Goal: Use online tool/utility

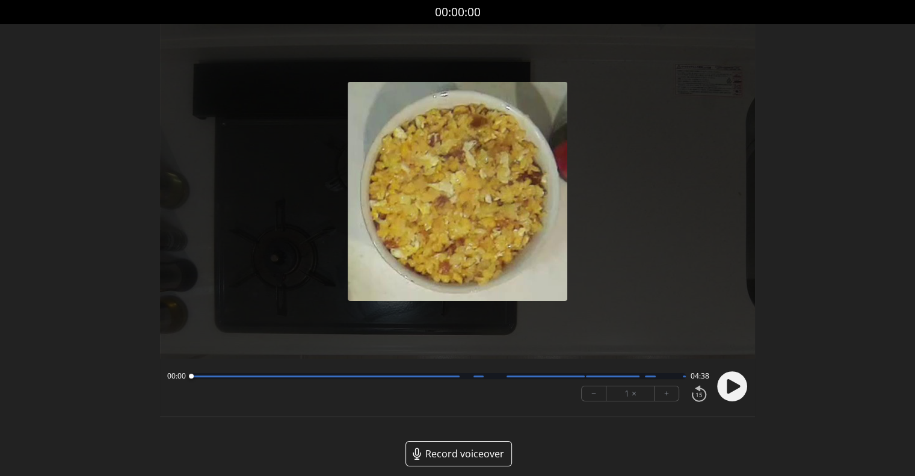
click at [738, 384] on circle at bounding box center [732, 386] width 30 height 30
click at [661, 391] on button "+" at bounding box center [666, 393] width 24 height 14
drag, startPoint x: 211, startPoint y: 378, endPoint x: 349, endPoint y: 367, distance: 138.1
click at [349, 368] on div at bounding box center [345, 376] width 16 height 16
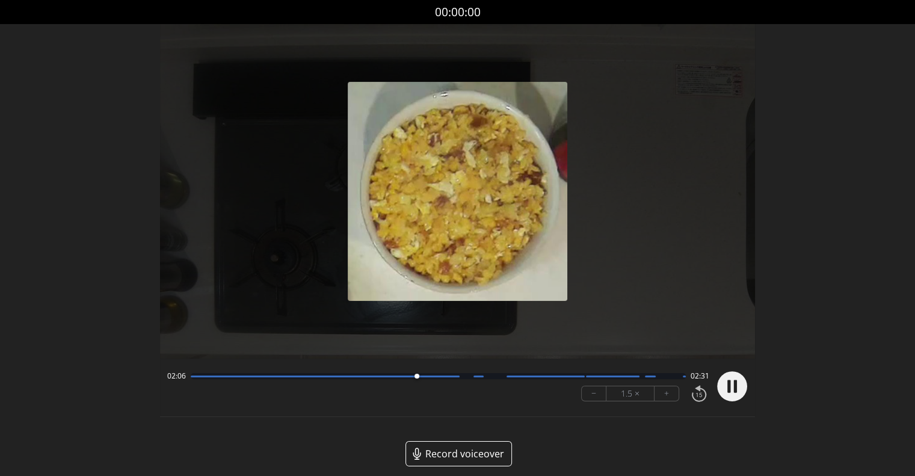
drag, startPoint x: 358, startPoint y: 376, endPoint x: 423, endPoint y: 378, distance: 65.6
click at [423, 378] on div at bounding box center [416, 376] width 16 height 16
drag, startPoint x: 427, startPoint y: 376, endPoint x: 446, endPoint y: 375, distance: 19.3
click at [439, 375] on div at bounding box center [436, 375] width 5 height 5
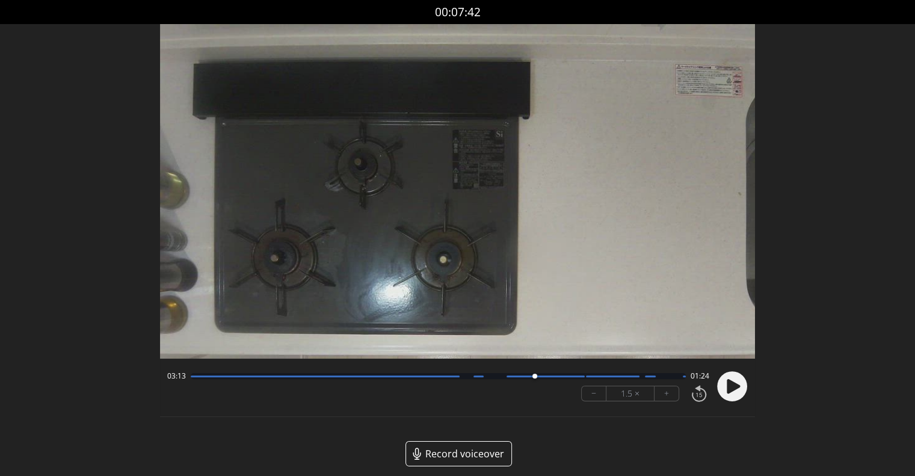
drag, startPoint x: 498, startPoint y: 376, endPoint x: 536, endPoint y: 373, distance: 38.1
click at [536, 373] on div at bounding box center [534, 376] width 16 height 16
drag, startPoint x: 539, startPoint y: 372, endPoint x: 557, endPoint y: 369, distance: 17.7
click at [547, 369] on div at bounding box center [539, 376] width 16 height 16
click at [568, 376] on div at bounding box center [565, 375] width 5 height 5
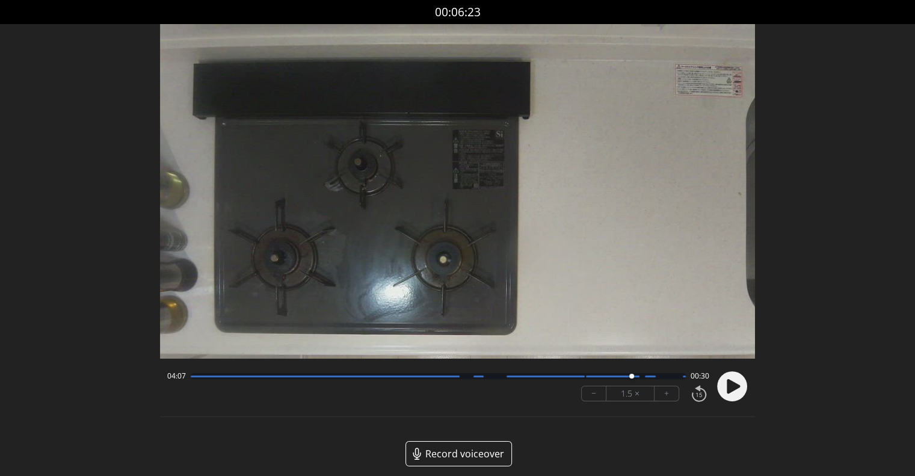
drag, startPoint x: 593, startPoint y: 376, endPoint x: 633, endPoint y: 375, distance: 39.7
click at [633, 375] on div at bounding box center [631, 375] width 5 height 5
